Goal: Information Seeking & Learning: Learn about a topic

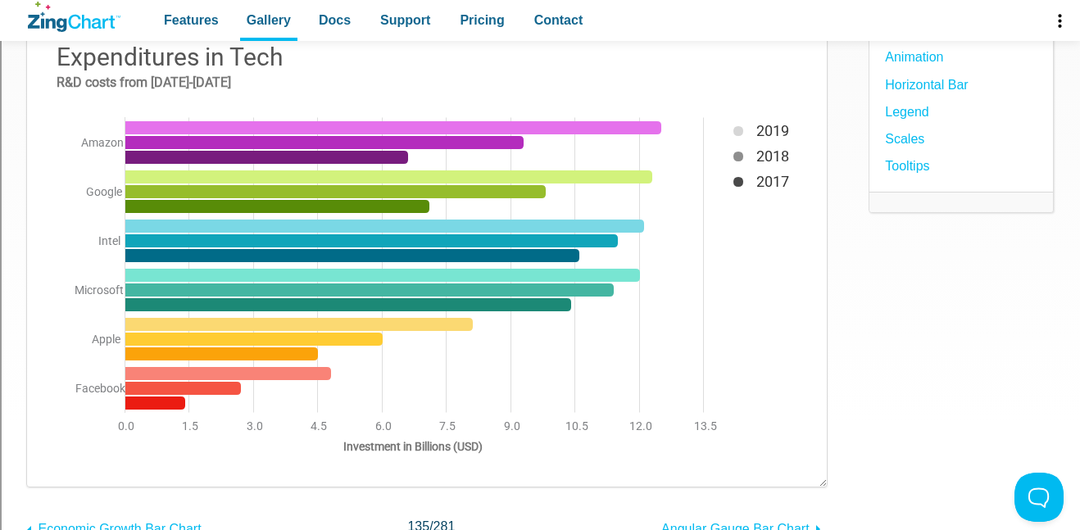
scroll to position [248, 0]
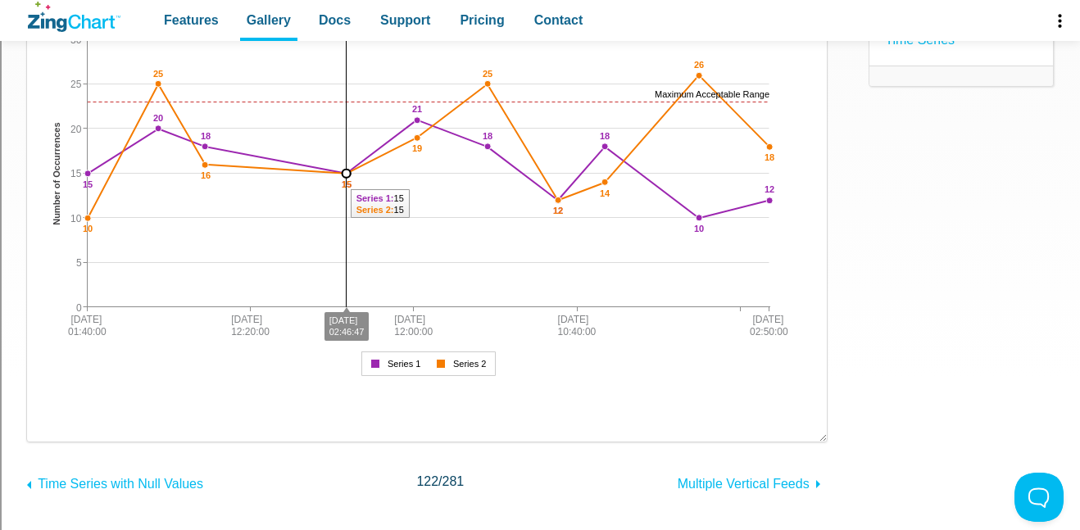
drag, startPoint x: 347, startPoint y: 172, endPoint x: 338, endPoint y: 181, distance: 12.2
click at [338, 181] on div "Irregular Time Data Maximum Acceptable Range 03/3/22 01:40:00 04/1/22 02:50:00 …" at bounding box center [426, 187] width 767 height 393
click at [349, 179] on img "App Content" at bounding box center [426, 187] width 767 height 393
click at [43, 384] on area "App Content" at bounding box center [43, 384] width 0 height 0
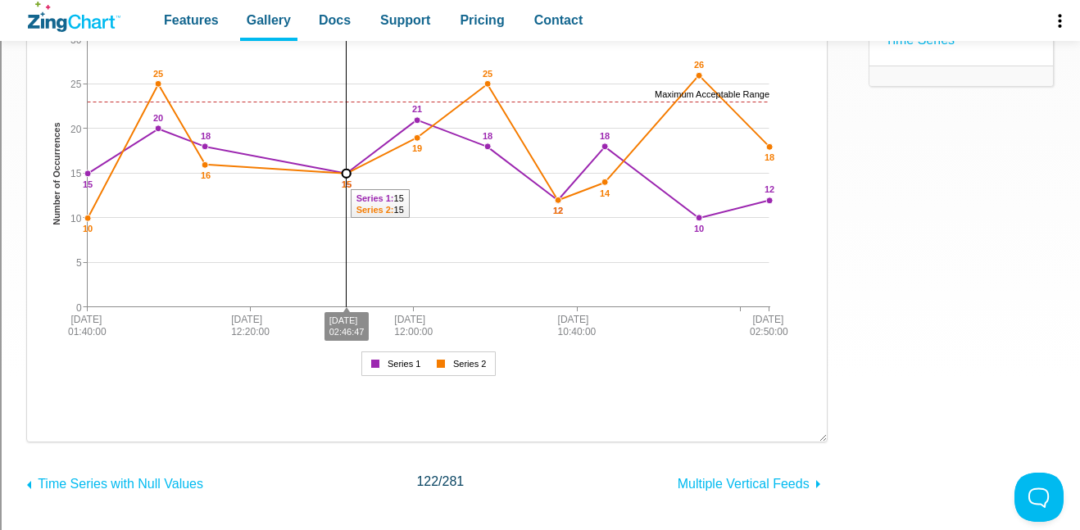
click at [43, 384] on area "App Content" at bounding box center [43, 384] width 0 height 0
click at [348, 150] on img "App Content" at bounding box center [426, 187] width 767 height 393
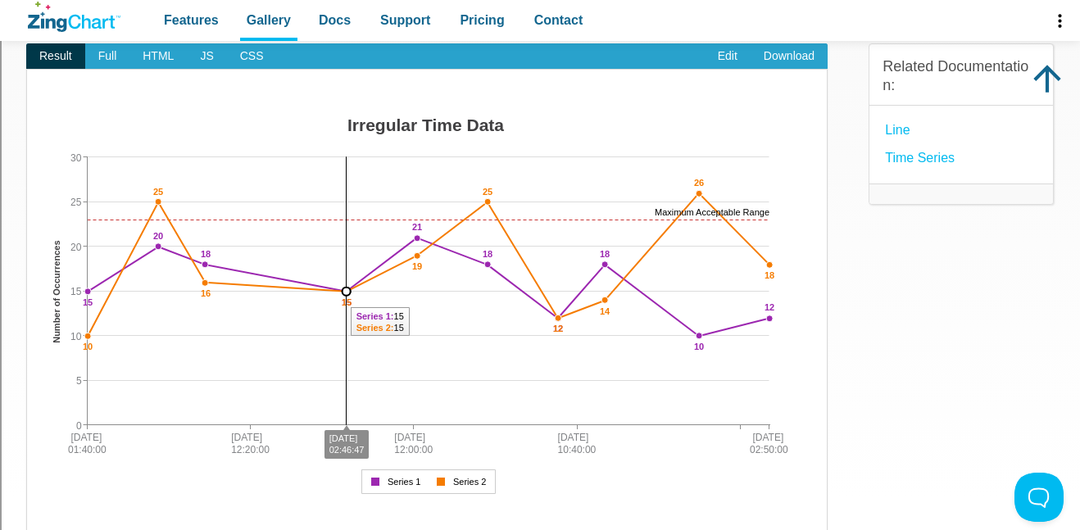
scroll to position [158, 0]
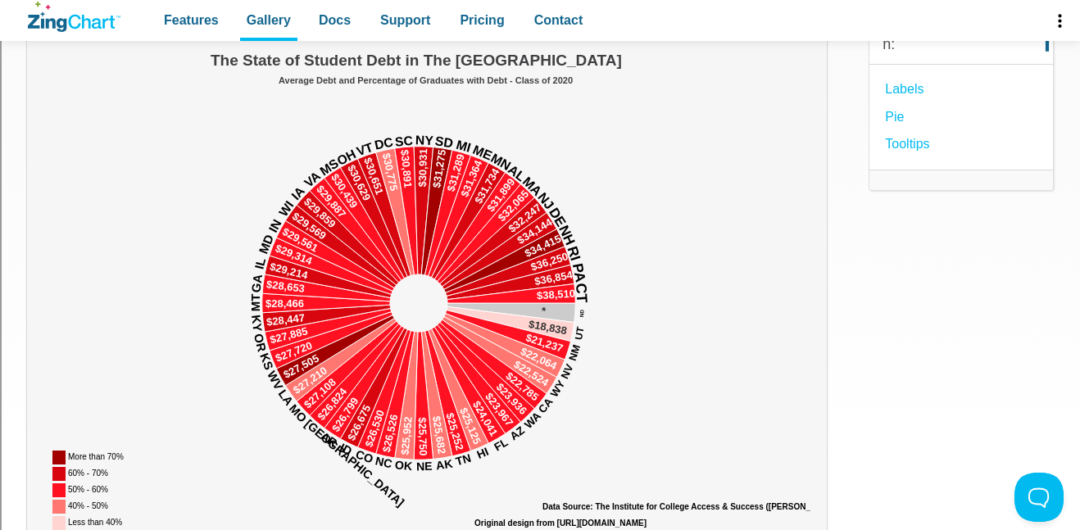
scroll to position [210, 0]
